Goal: Task Accomplishment & Management: Complete application form

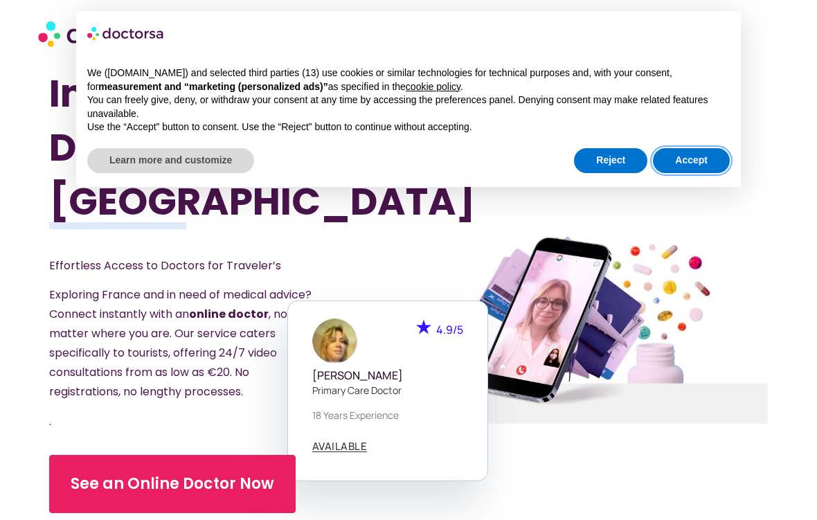
click at [705, 157] on button "Accept" at bounding box center [691, 160] width 77 height 25
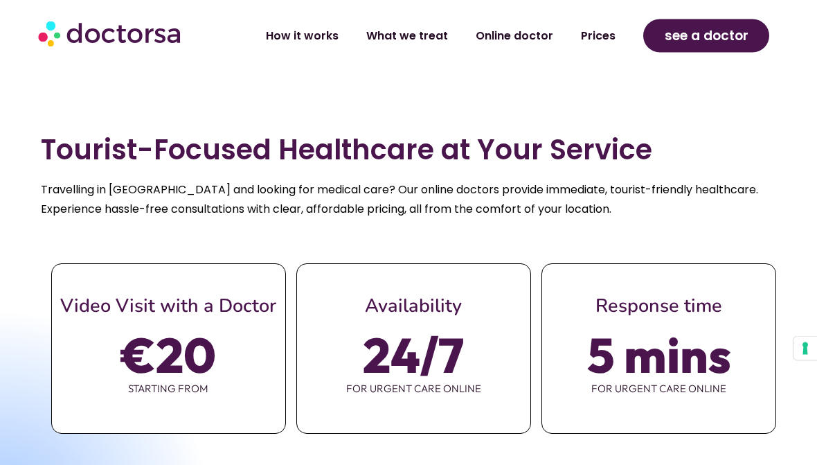
scroll to position [554, 0]
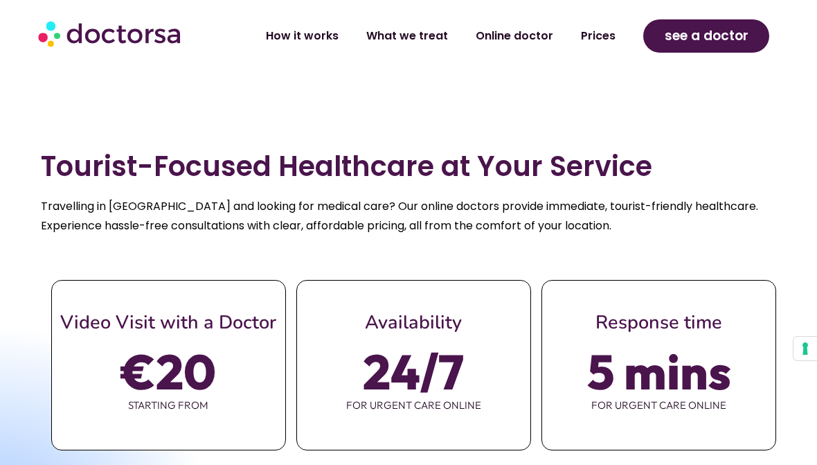
click at [157, 352] on span "€20" at bounding box center [168, 371] width 95 height 39
click at [182, 376] on span "€20" at bounding box center [168, 371] width 95 height 39
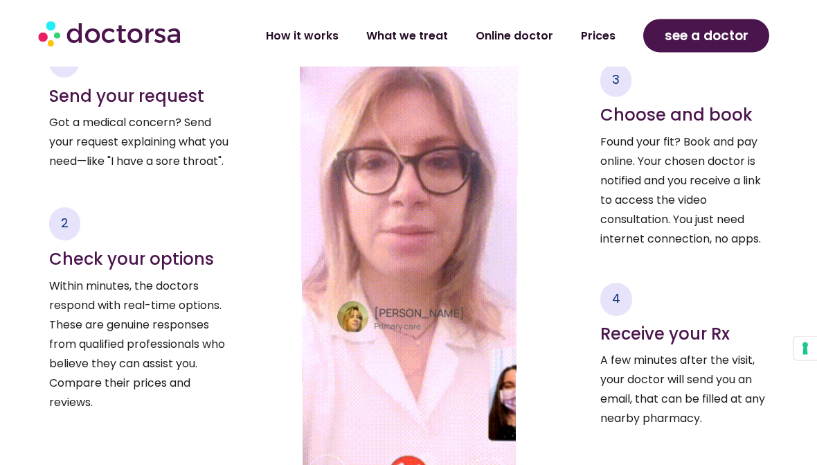
scroll to position [2032, 0]
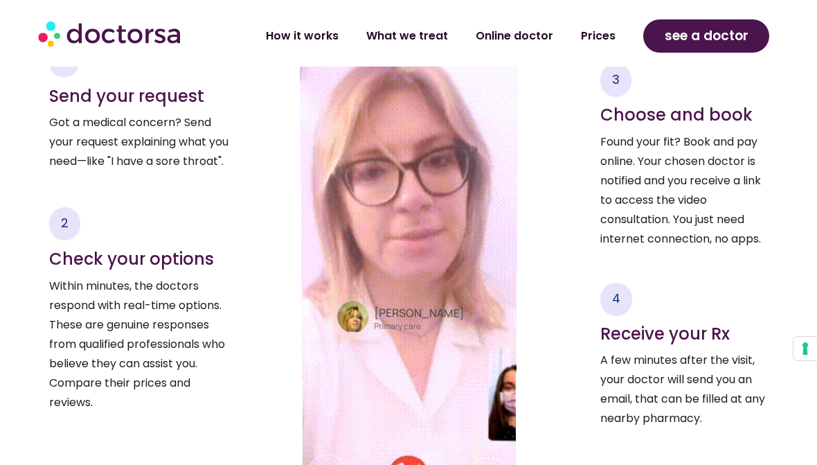
click at [518, 36] on link "Online doctor" at bounding box center [514, 36] width 105 height 32
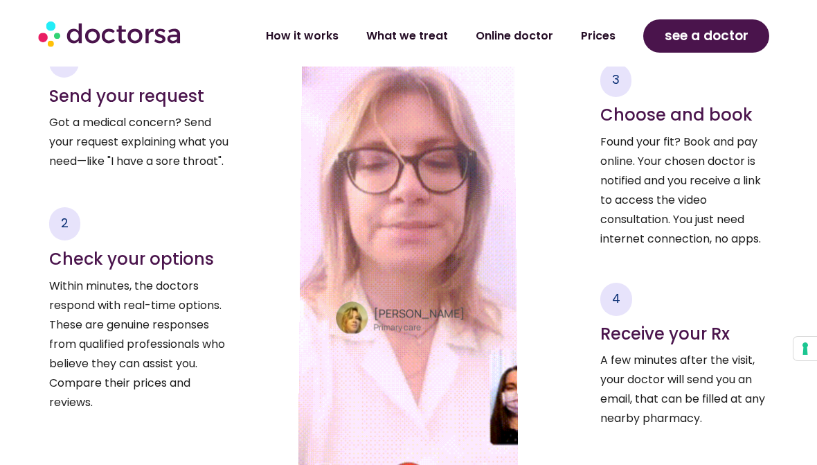
click at [517, 21] on link "Online doctor" at bounding box center [514, 36] width 105 height 32
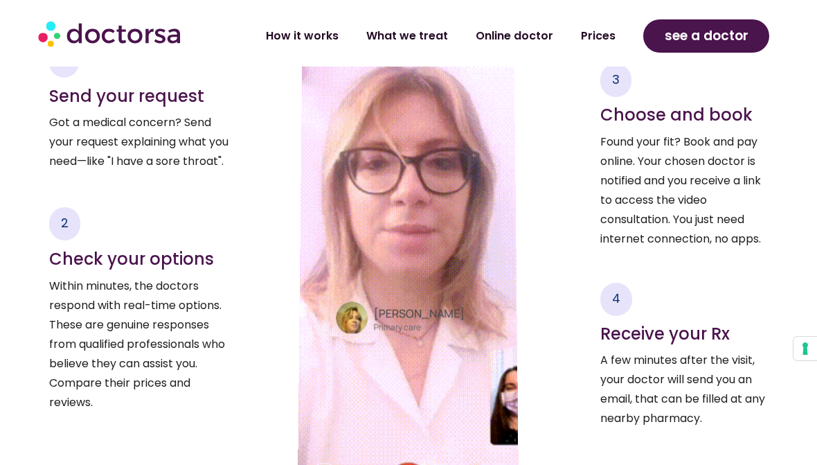
click at [510, 31] on link "Online doctor" at bounding box center [514, 36] width 105 height 32
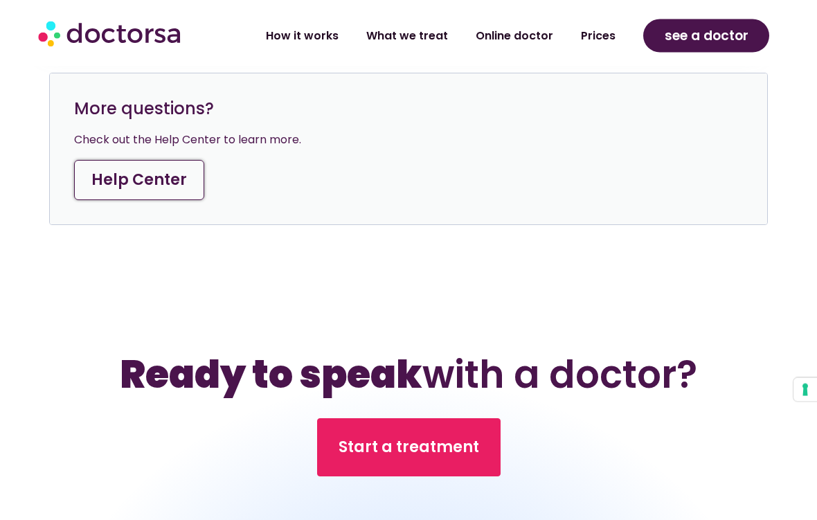
scroll to position [5163, 0]
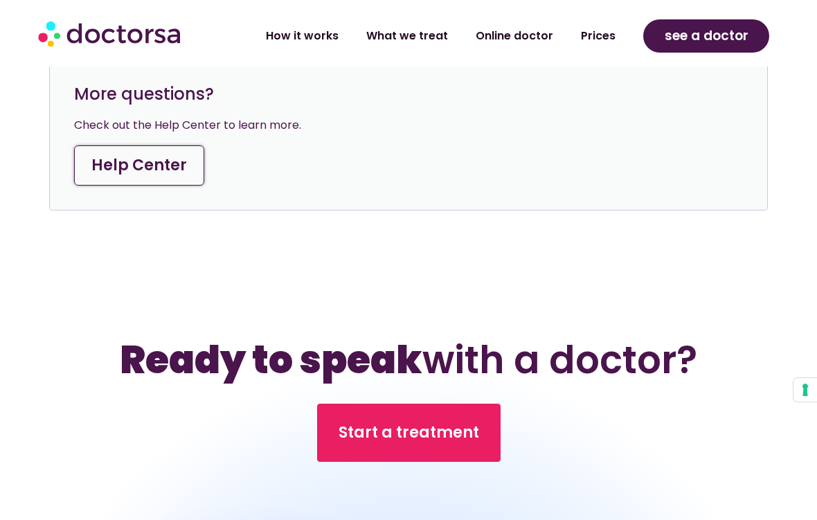
click at [435, 422] on span "Start a treatment" at bounding box center [409, 433] width 141 height 22
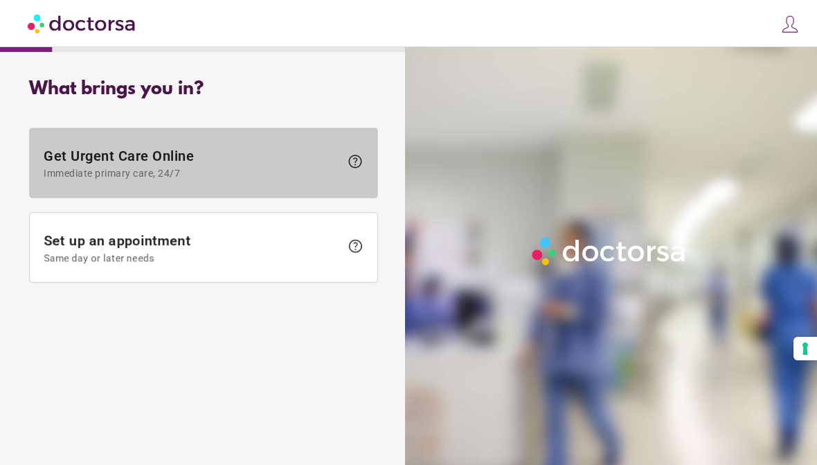
click at [294, 163] on span "Get Urgent Care Online Immediate primary care, 24/7" at bounding box center [192, 162] width 296 height 31
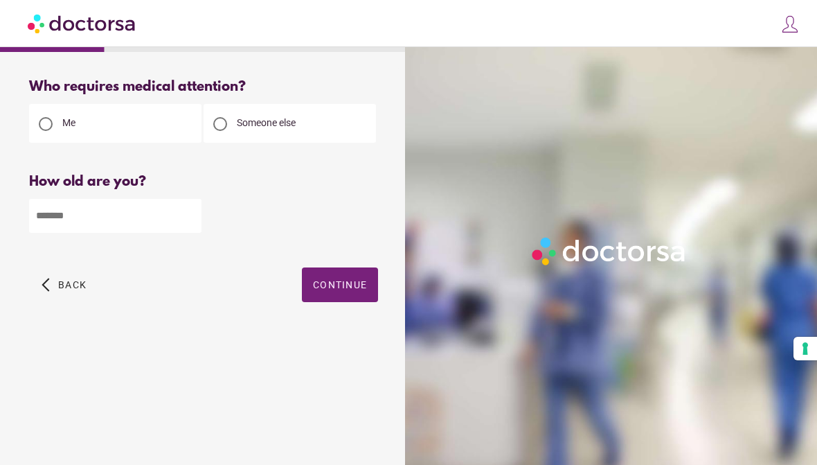
click at [145, 215] on input "number" at bounding box center [115, 216] width 172 height 34
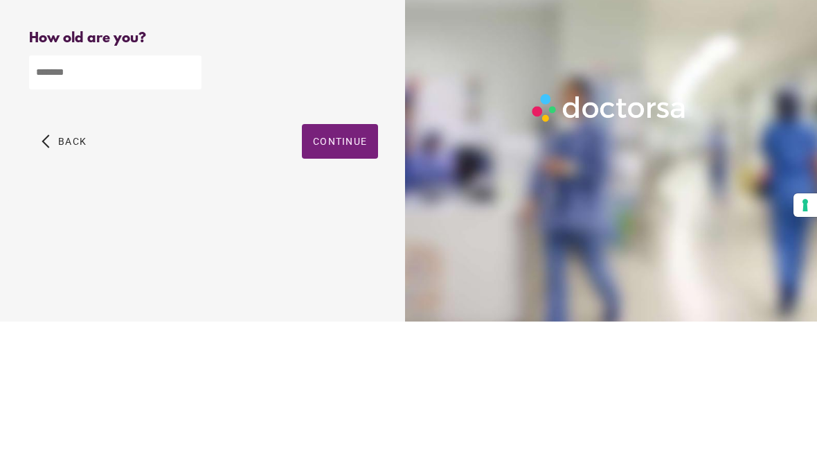
type input "**"
click at [350, 279] on span "Continue" at bounding box center [340, 284] width 54 height 11
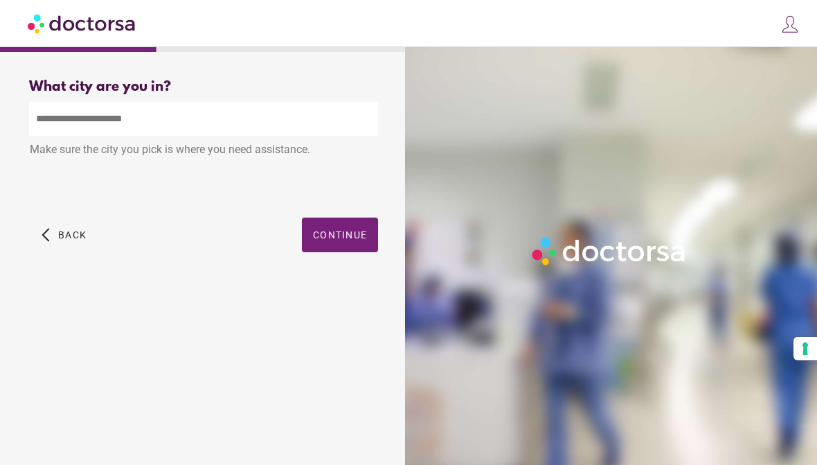
click at [260, 119] on input "text" at bounding box center [203, 119] width 349 height 34
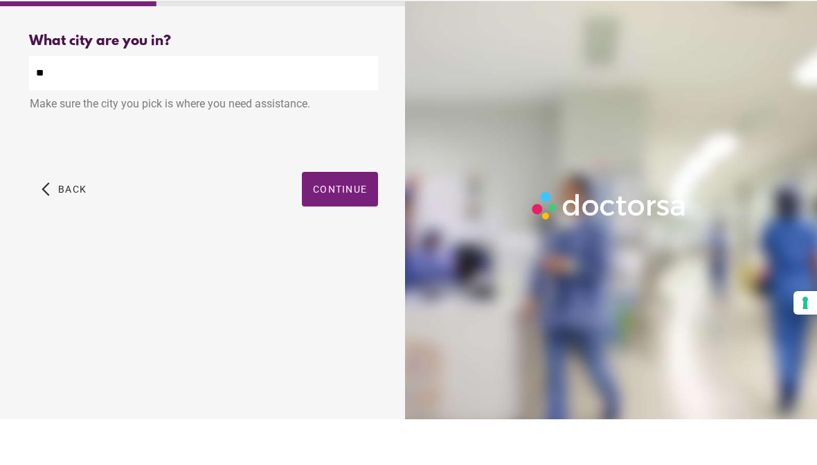
type input "*"
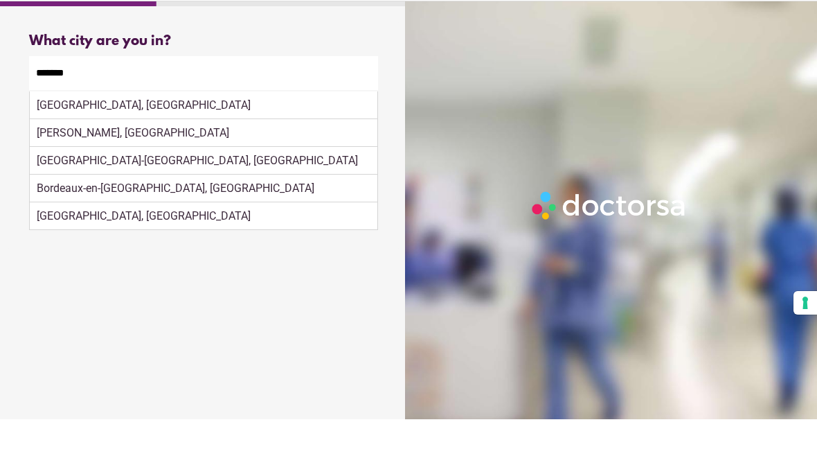
click at [250, 137] on div "Bordeaux, France" at bounding box center [204, 151] width 348 height 28
type input "**********"
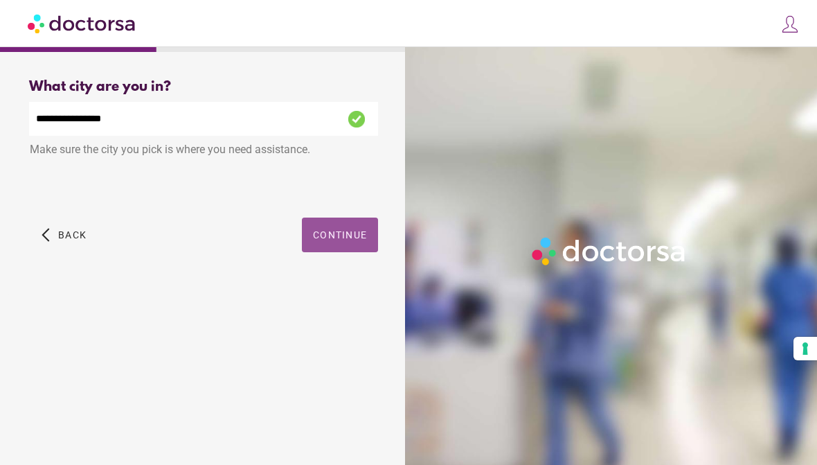
click at [350, 240] on span "Continue" at bounding box center [340, 234] width 54 height 11
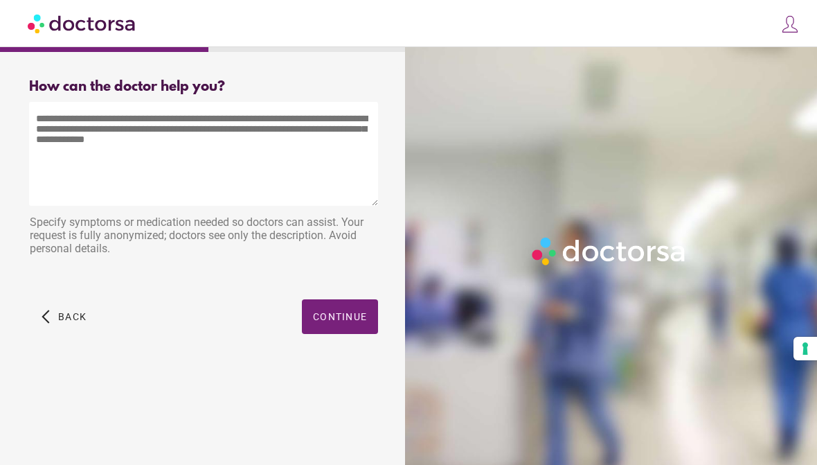
click at [79, 147] on textarea at bounding box center [203, 154] width 349 height 104
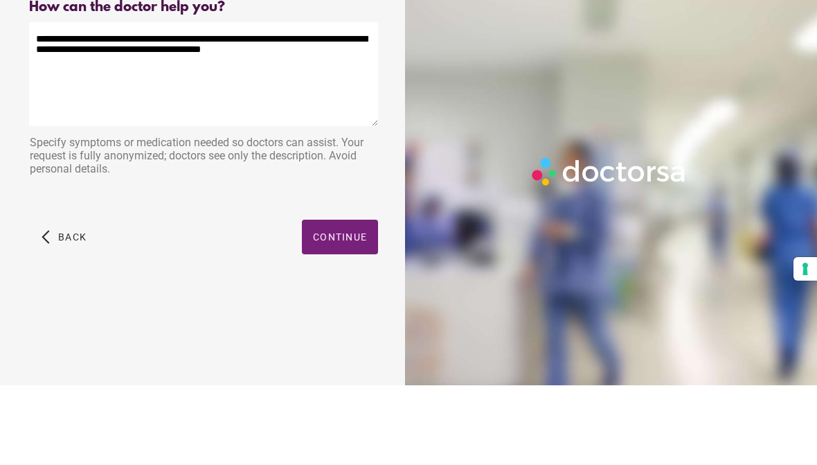
type textarea "**********"
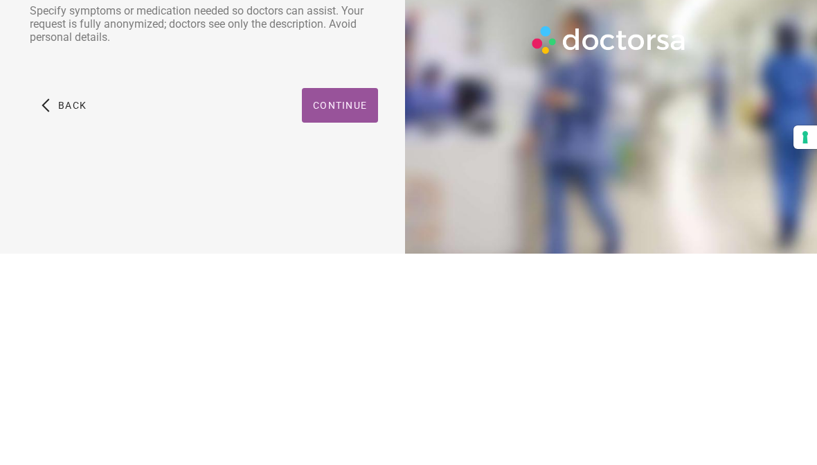
click at [342, 299] on span "button" at bounding box center [340, 316] width 76 height 35
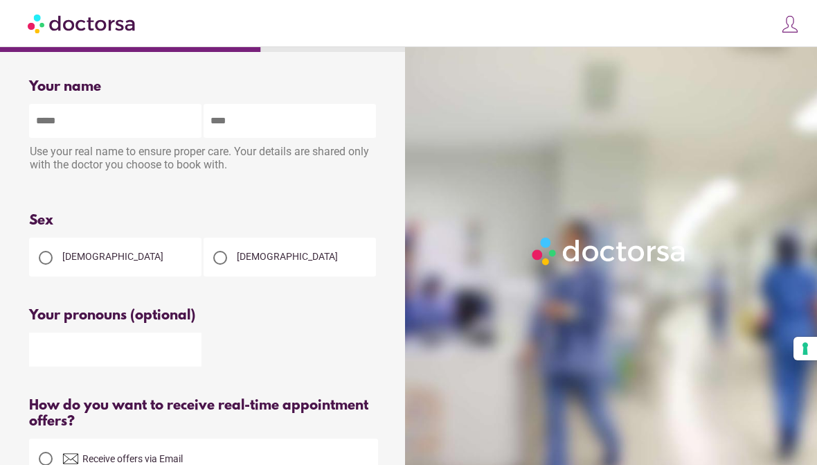
click at [130, 118] on input "text" at bounding box center [115, 121] width 172 height 34
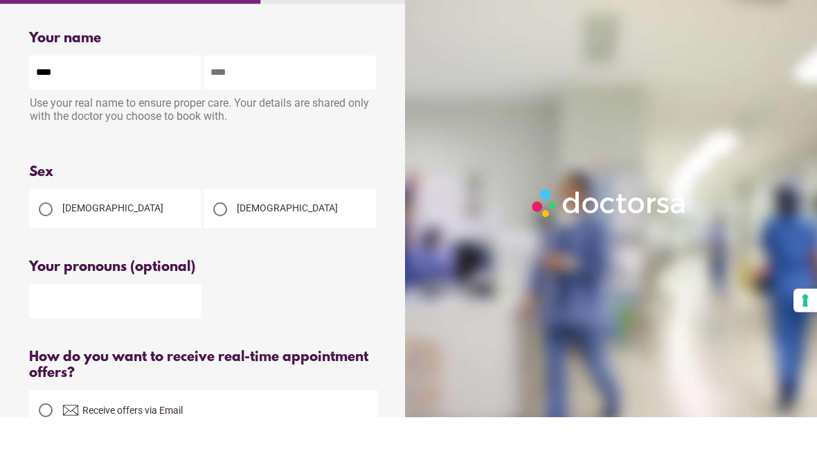
type input "****"
click at [283, 104] on input "text" at bounding box center [290, 121] width 172 height 34
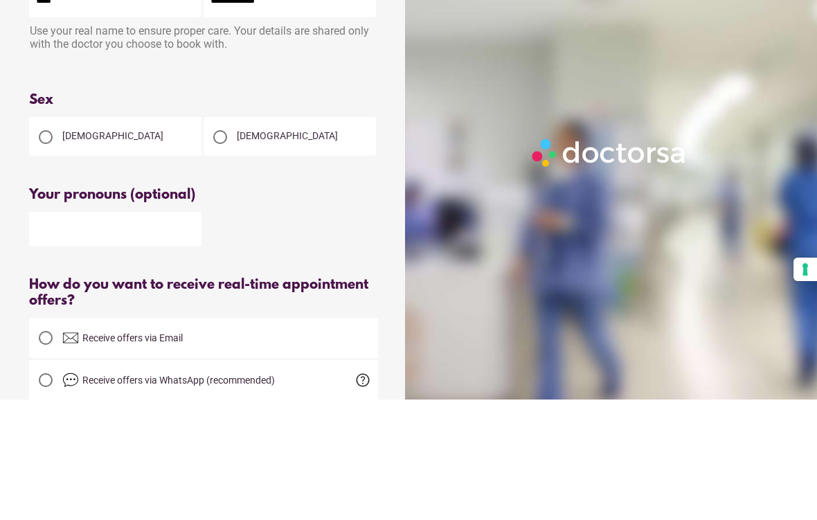
type input "**********"
click at [58, 244] on div at bounding box center [46, 258] width 28 height 28
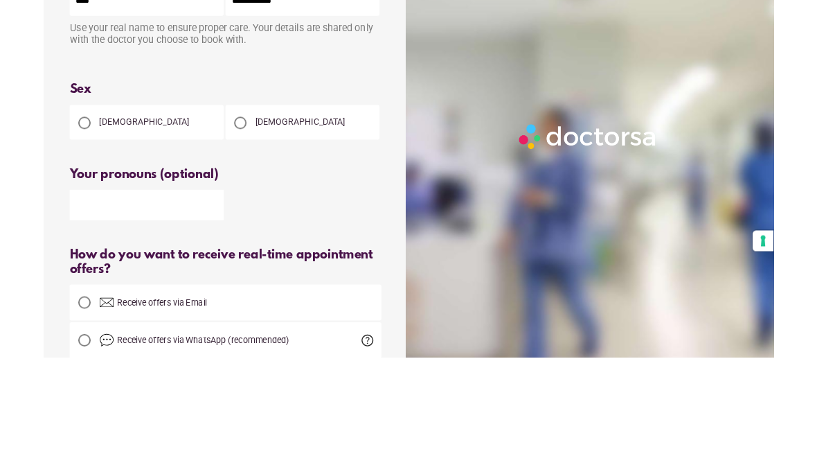
scroll to position [120, 0]
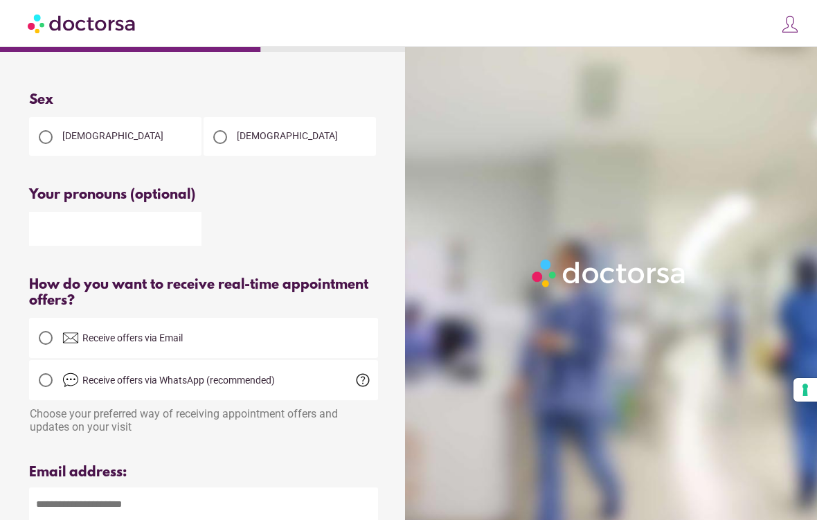
click at [144, 237] on input "text" at bounding box center [115, 229] width 172 height 34
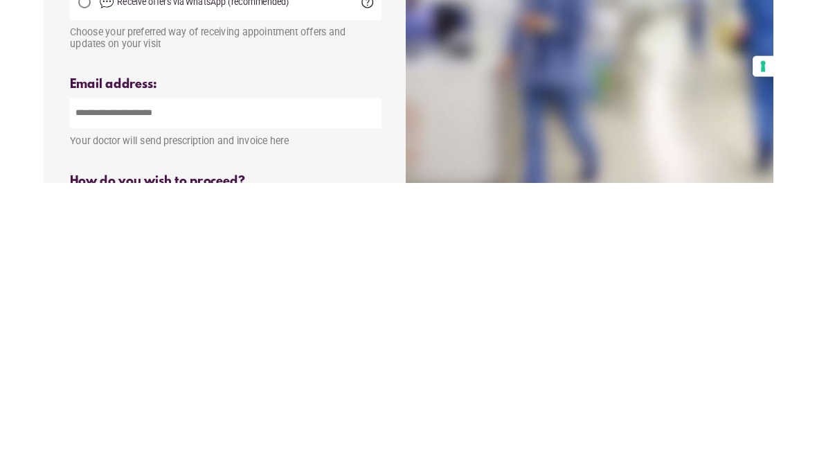
scroll to position [190, 0]
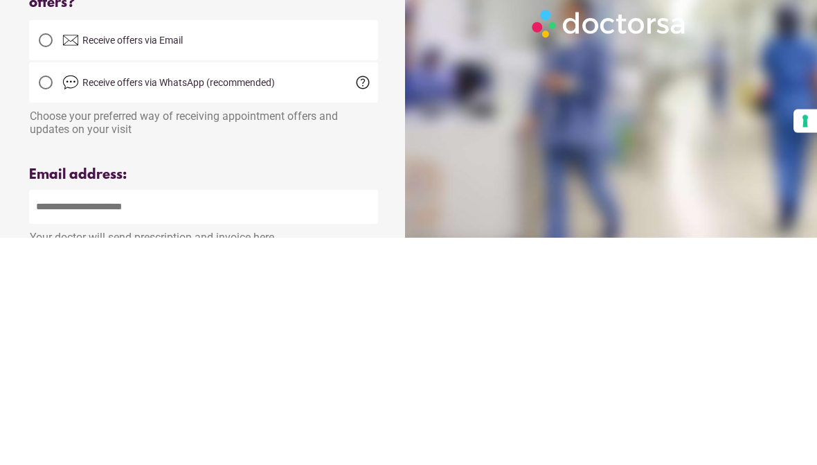
type input "*"
click at [56, 254] on div at bounding box center [46, 268] width 28 height 28
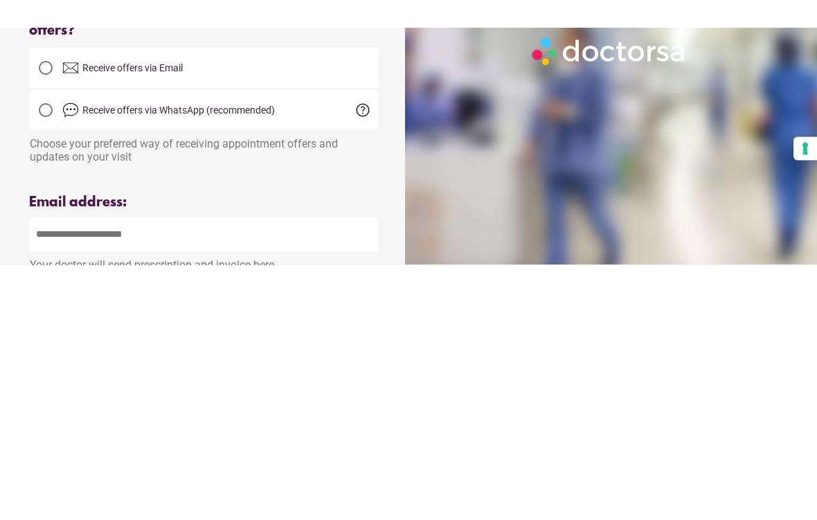
scroll to position [418, 0]
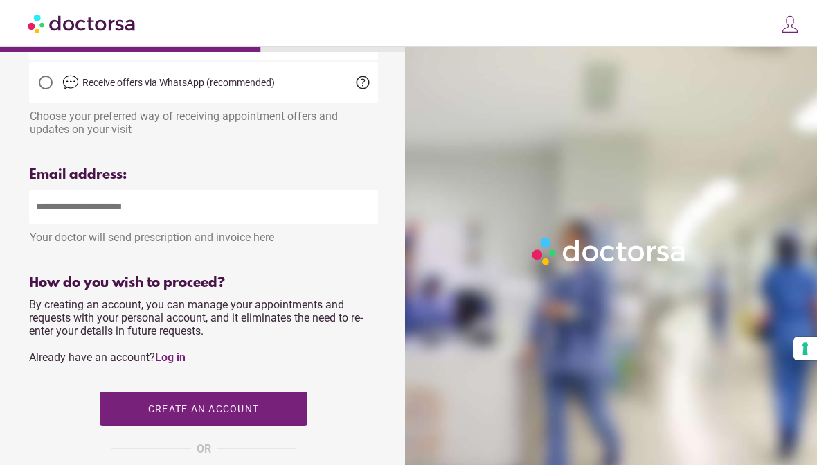
click at [280, 224] on input "email" at bounding box center [203, 207] width 349 height 34
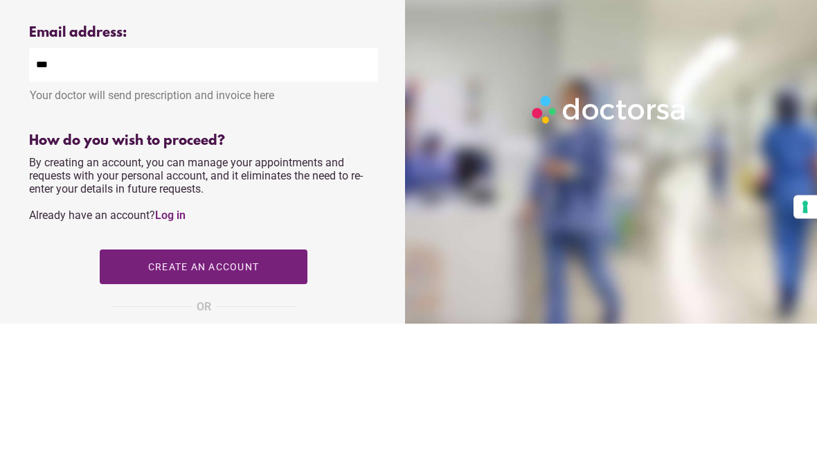
type input "****"
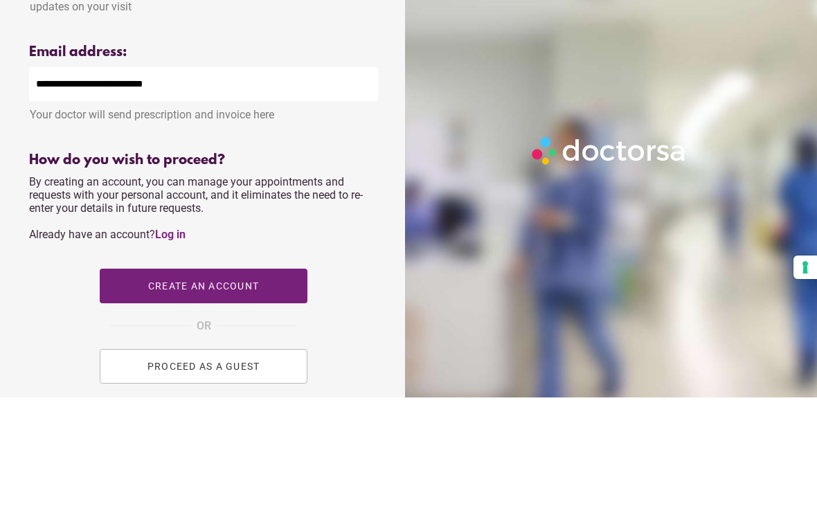
click at [213, 190] on input "**********" at bounding box center [203, 207] width 349 height 34
type input "**********"
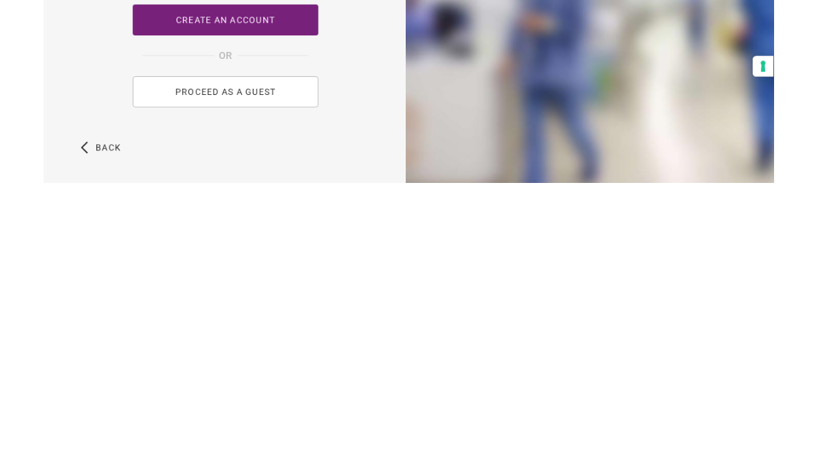
scroll to position [544, 0]
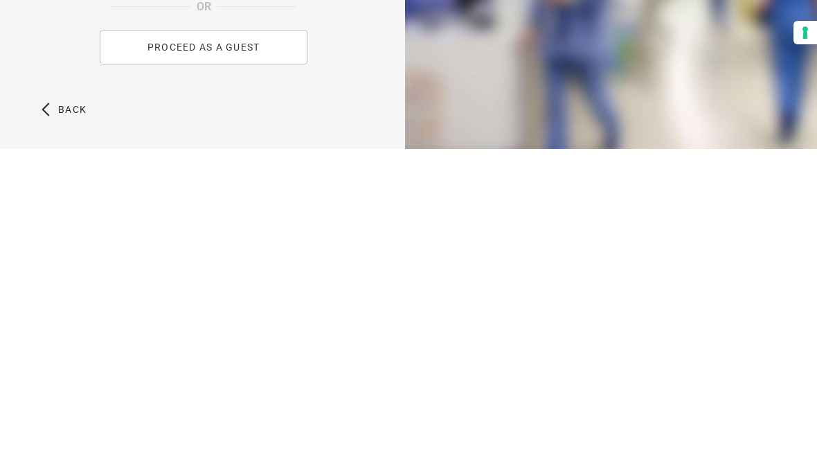
click at [276, 345] on button "PROCEED AS A GUEST" at bounding box center [204, 362] width 208 height 35
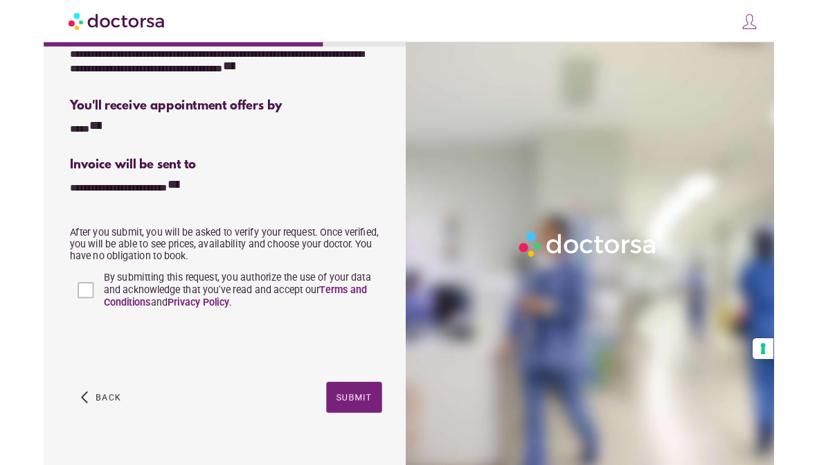
scroll to position [312, 0]
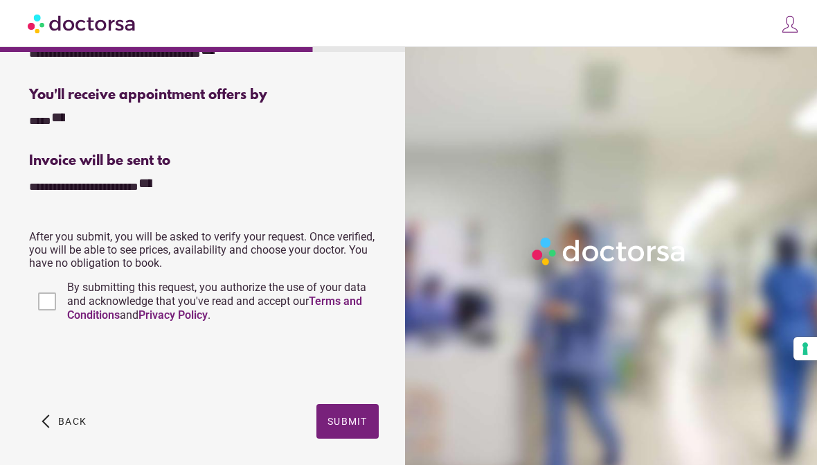
click at [359, 426] on span "Submit" at bounding box center [347, 420] width 40 height 11
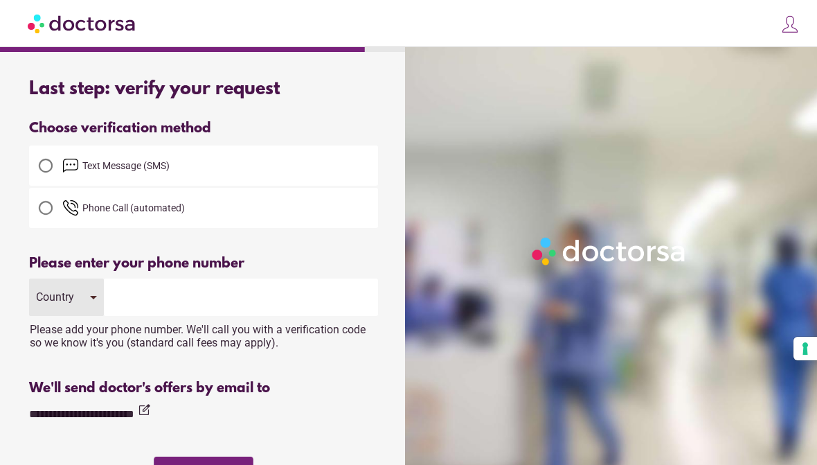
click at [101, 292] on div "Country" at bounding box center [66, 296] width 75 height 37
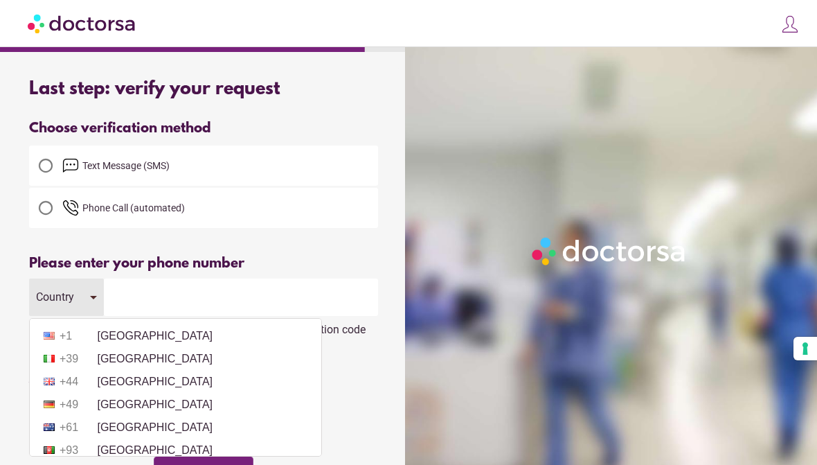
click at [195, 345] on li "+1 United States" at bounding box center [176, 335] width 278 height 21
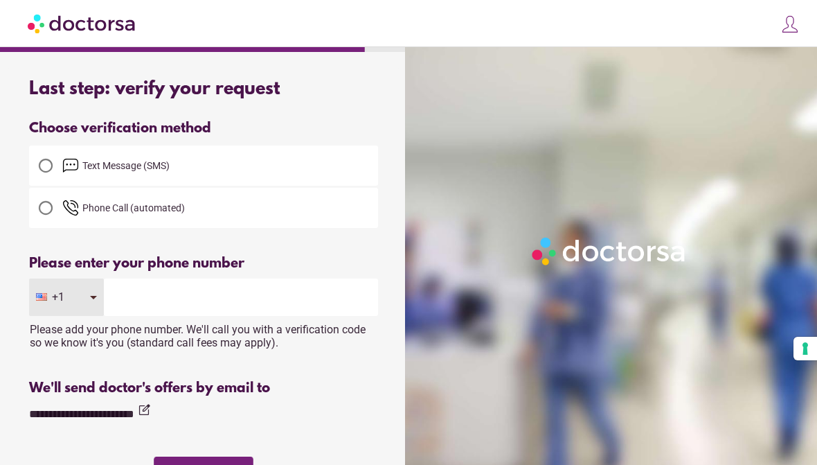
click at [217, 308] on input "tel" at bounding box center [241, 296] width 274 height 37
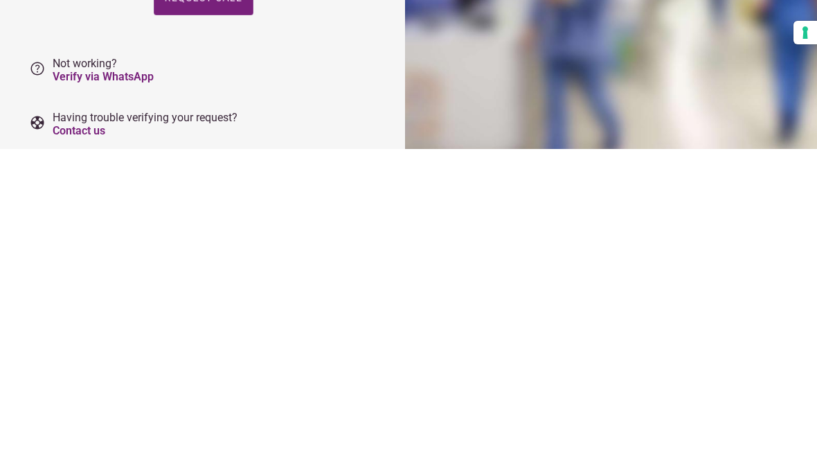
scroll to position [208, 0]
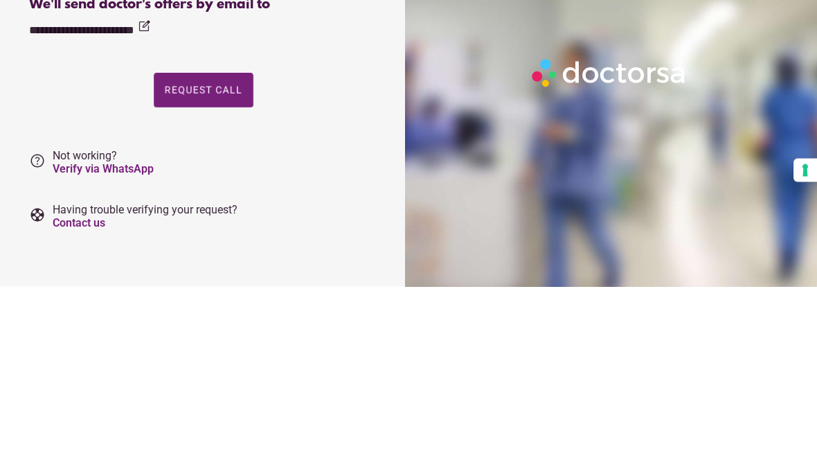
type input "**********"
click at [240, 263] on span "Request Call" at bounding box center [204, 268] width 78 height 11
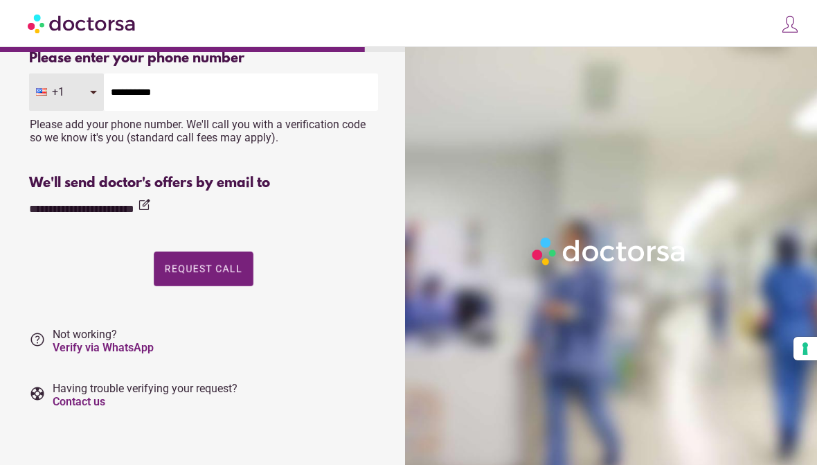
scroll to position [0, 0]
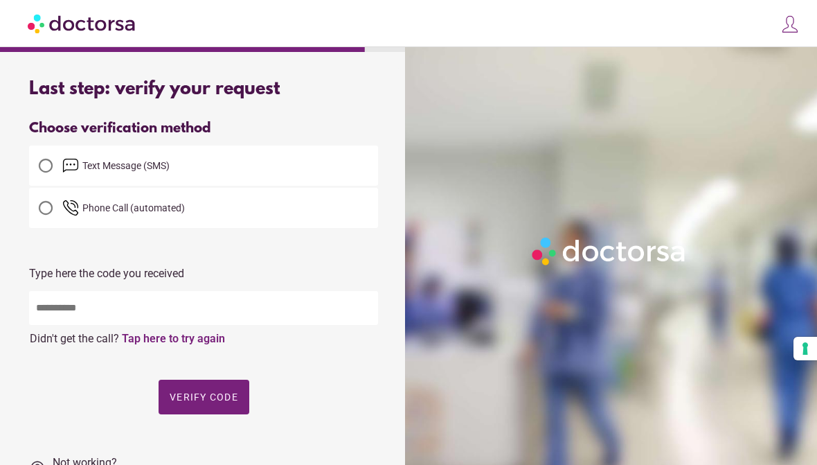
click at [246, 322] on input "text" at bounding box center [203, 308] width 349 height 34
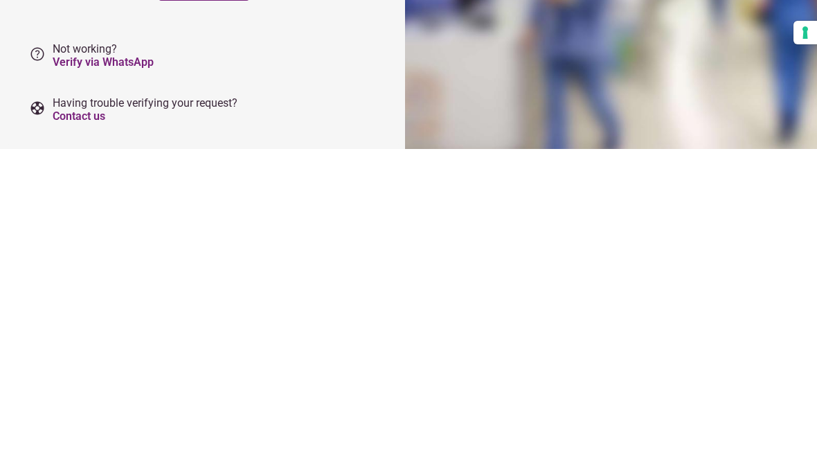
scroll to position [132, 0]
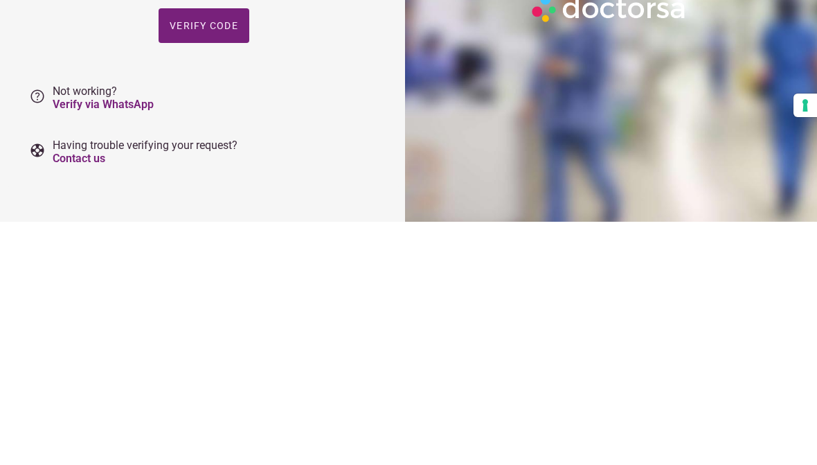
type input "*****"
click at [233, 263] on span "Verify code" at bounding box center [204, 268] width 69 height 11
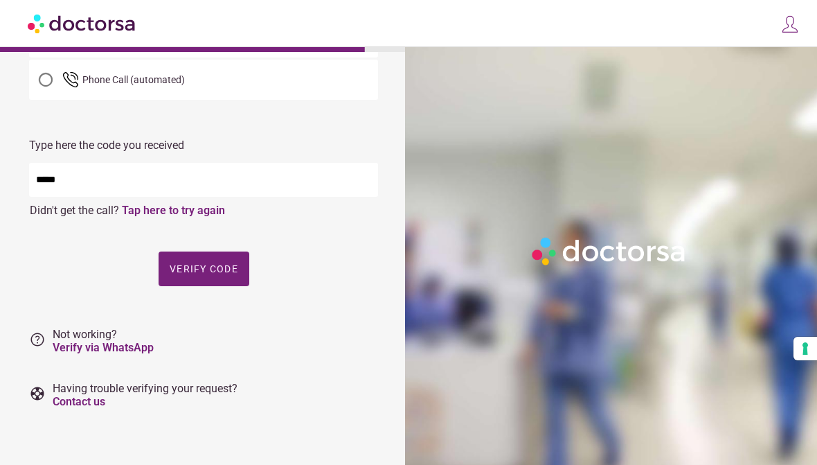
click at [213, 267] on span "Verify code" at bounding box center [204, 268] width 69 height 11
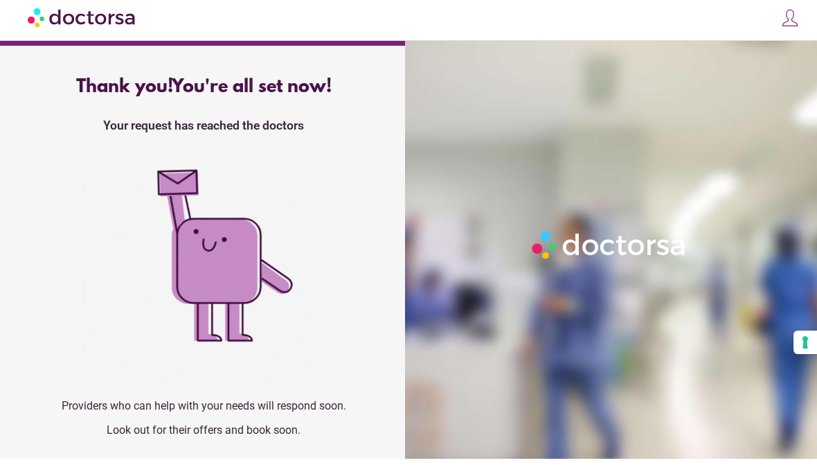
scroll to position [0, 0]
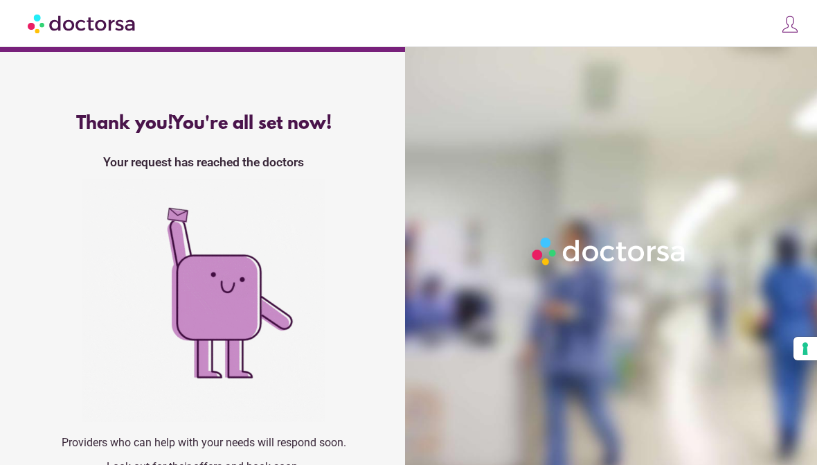
click at [782, 33] on img at bounding box center [789, 24] width 19 height 19
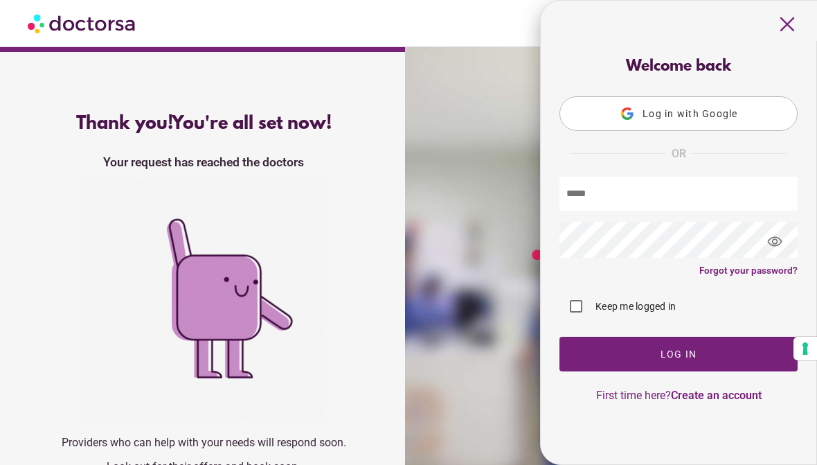
click at [475, 272] on div at bounding box center [613, 279] width 417 height 465
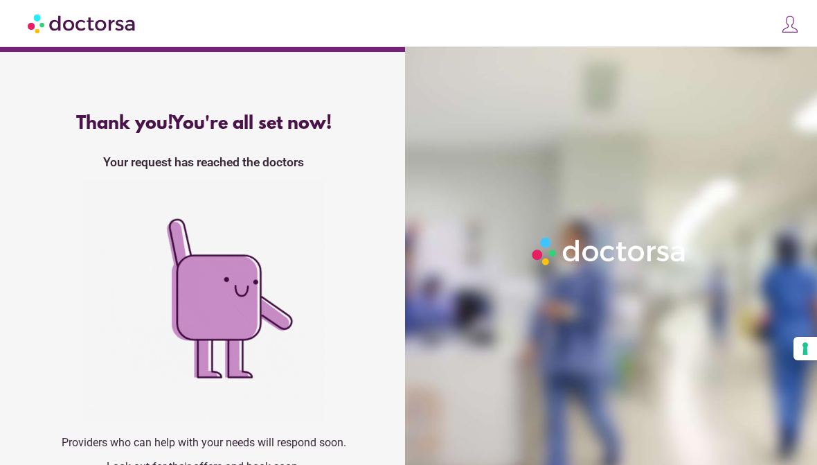
click at [226, 291] on img at bounding box center [203, 300] width 242 height 242
